Goal: Task Accomplishment & Management: Manage account settings

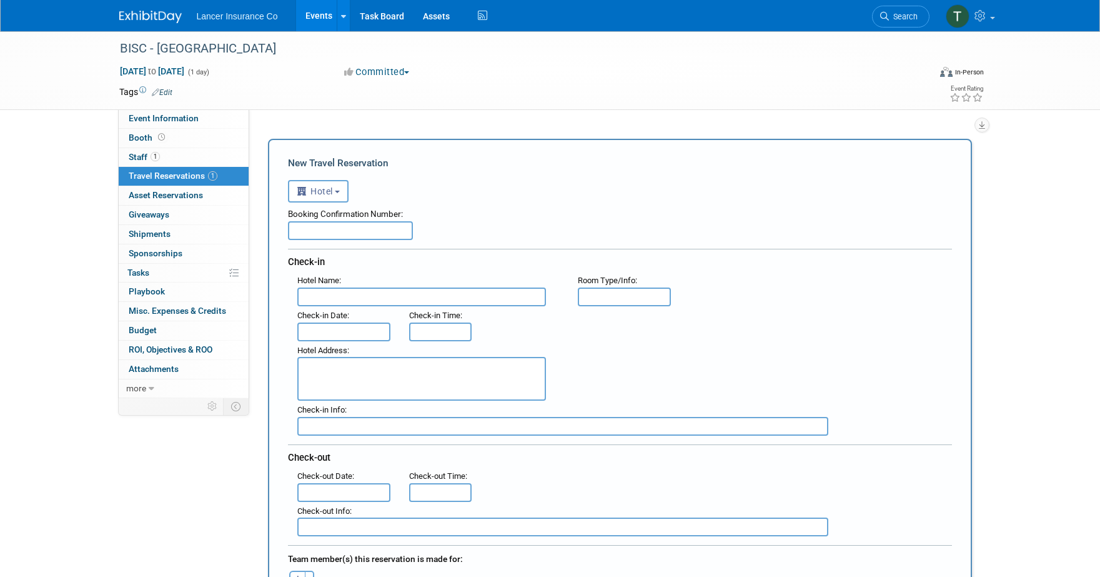
select select "6"
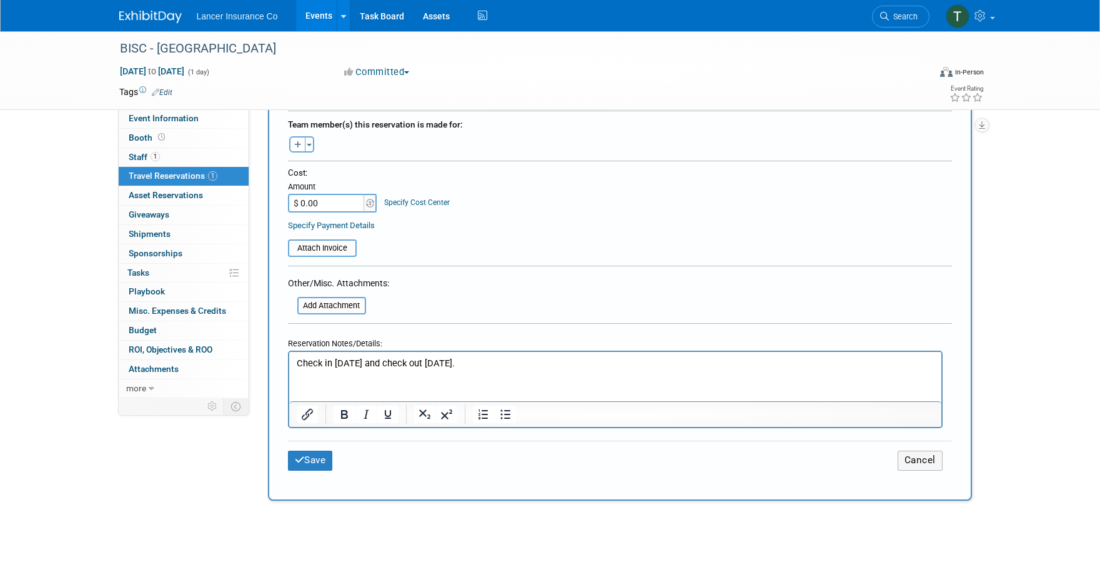
scroll to position [432, 0]
click at [329, 460] on button "Save" at bounding box center [310, 462] width 45 height 19
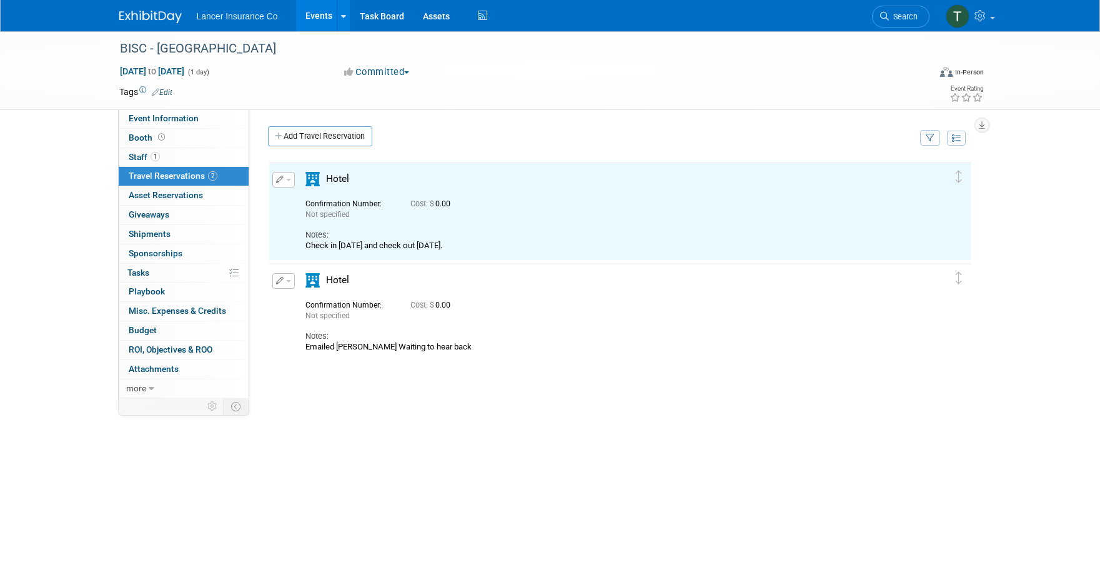
scroll to position [0, 0]
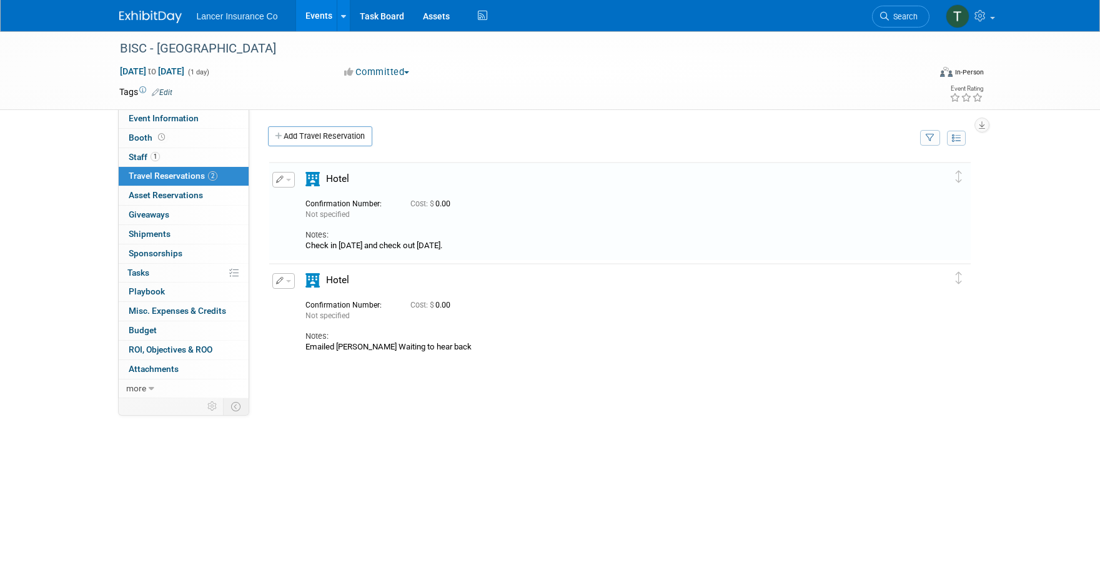
click at [322, 20] on link "Events" at bounding box center [319, 15] width 46 height 31
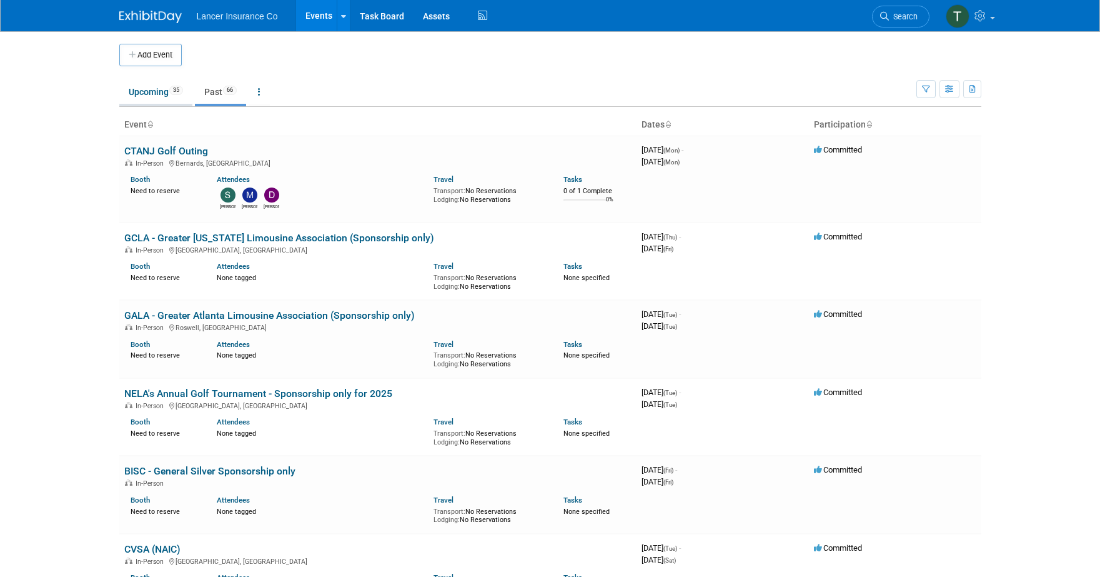
click at [140, 86] on link "Upcoming 35" at bounding box center [155, 92] width 73 height 24
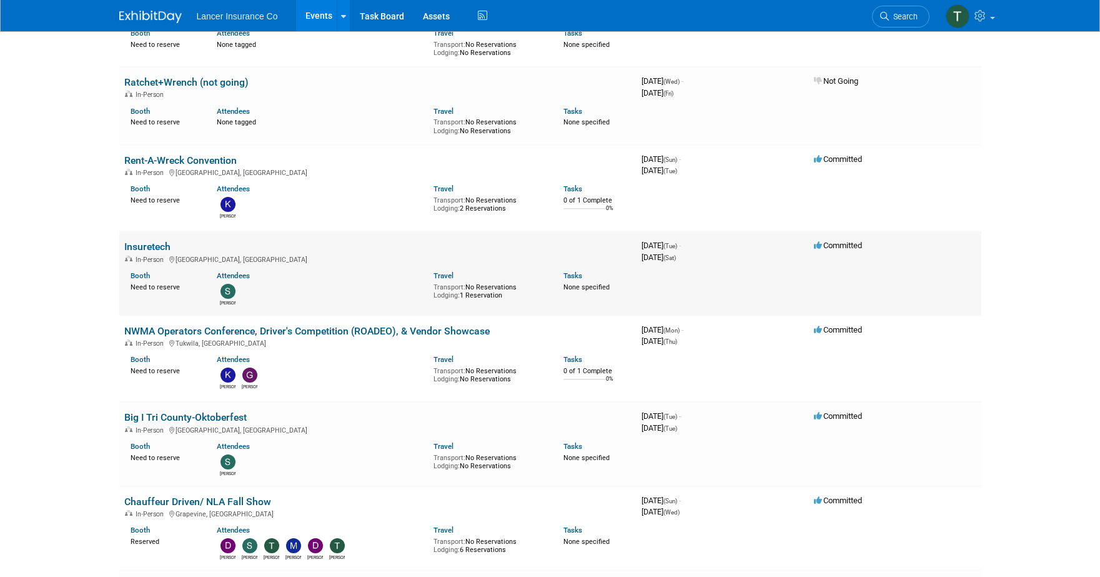
scroll to position [771, 0]
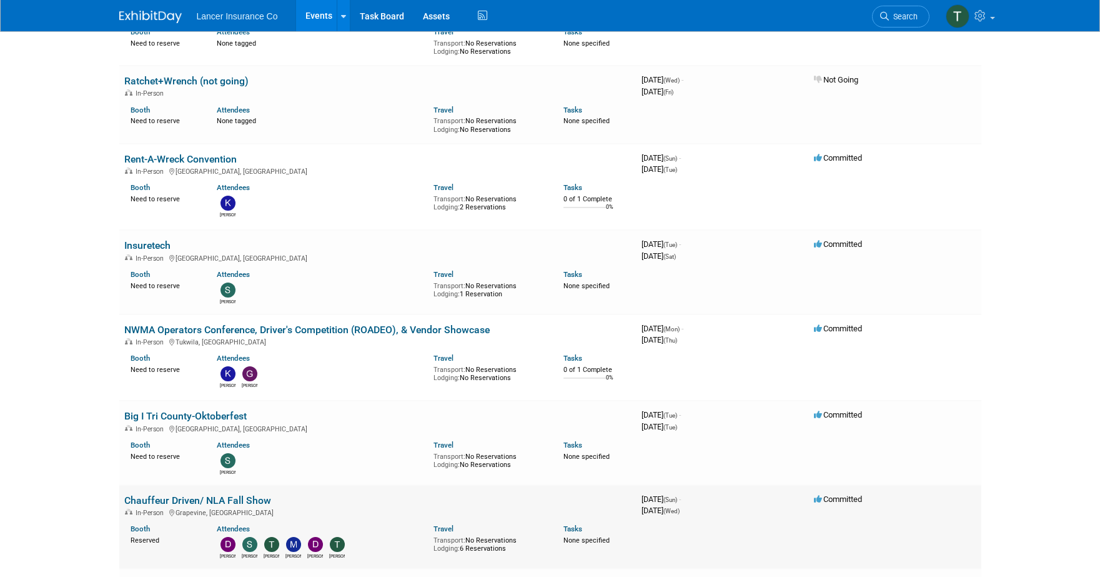
click at [167, 494] on link "Chauffeur Driven/ NLA Fall Show" at bounding box center [197, 500] width 147 height 12
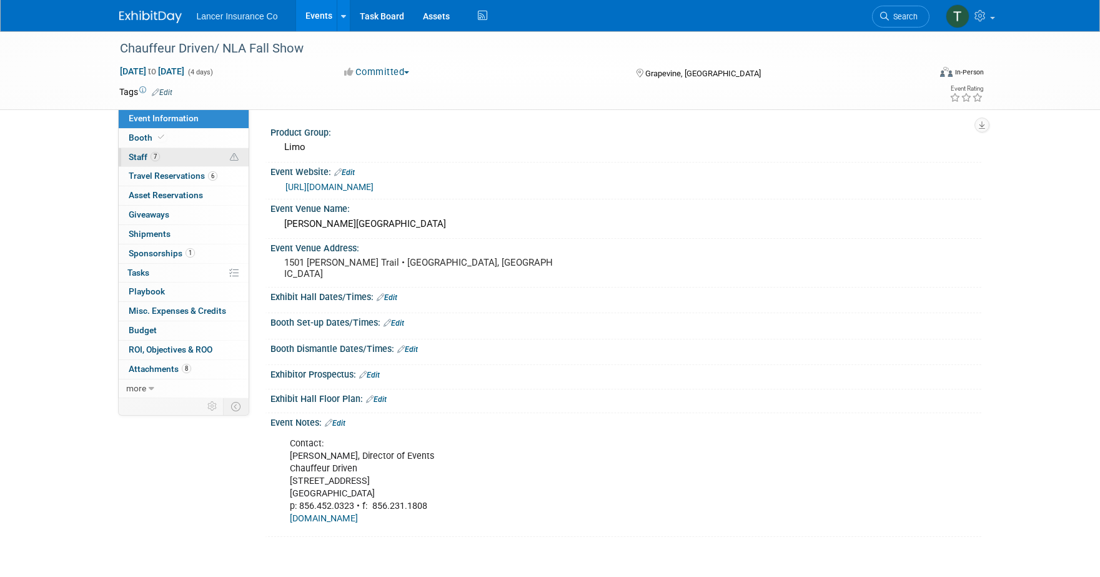
click at [142, 155] on span "Staff 7" at bounding box center [144, 157] width 31 height 10
